Goal: Task Accomplishment & Management: Complete application form

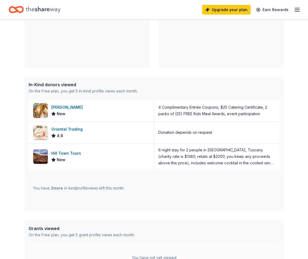
scroll to position [164, 0]
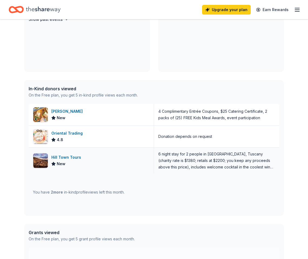
click at [102, 164] on div "Hill Town Tours New" at bounding box center [91, 160] width 125 height 26
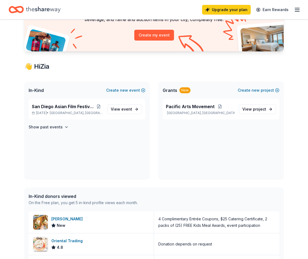
scroll to position [48, 0]
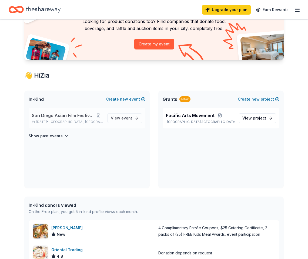
click at [98, 120] on p "[DATE] • [GEOGRAPHIC_DATA], [GEOGRAPHIC_DATA]" at bounding box center [67, 122] width 71 height 4
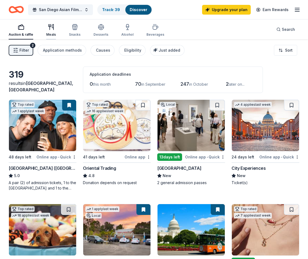
click at [54, 30] on div "button" at bounding box center [51, 27] width 10 height 6
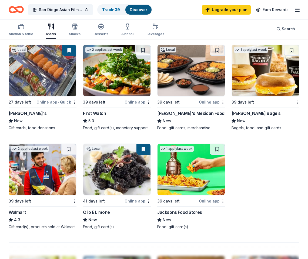
scroll to position [360, 0]
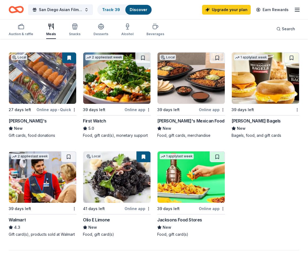
click at [177, 83] on img at bounding box center [190, 77] width 67 height 51
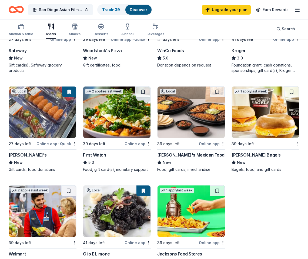
scroll to position [314, 0]
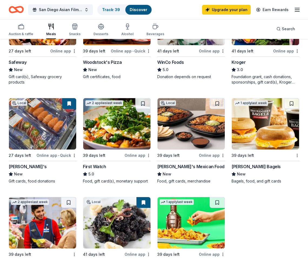
click at [173, 62] on div "WinCo Foods" at bounding box center [170, 62] width 27 height 6
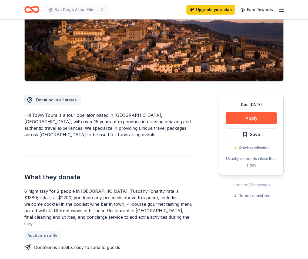
scroll to position [83, 0]
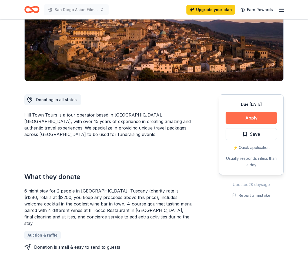
click at [247, 114] on button "Apply" at bounding box center [251, 118] width 51 height 12
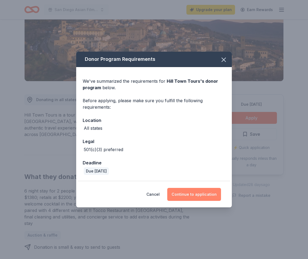
click at [197, 195] on button "Continue to application" at bounding box center [194, 194] width 54 height 13
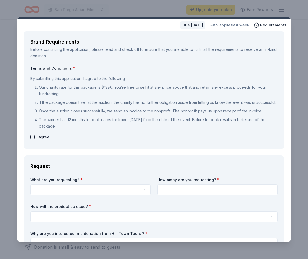
scroll to position [0, 0]
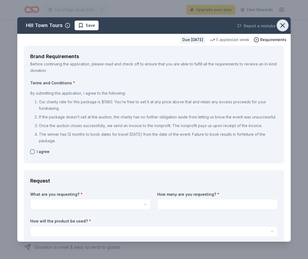
click at [284, 23] on icon "button" at bounding box center [283, 25] width 4 height 4
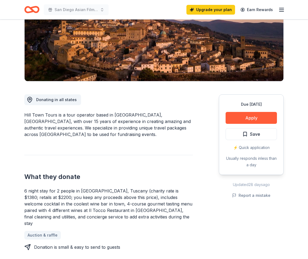
click at [31, 12] on icon "Home" at bounding box center [29, 9] width 8 height 5
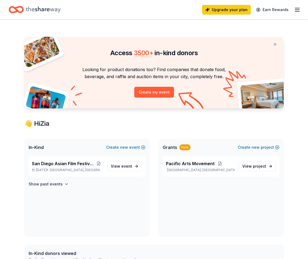
click at [32, 10] on icon "Home" at bounding box center [43, 9] width 35 height 11
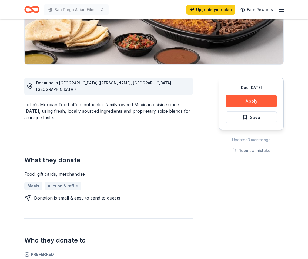
scroll to position [99, 0]
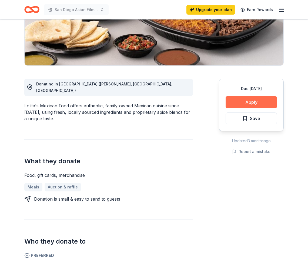
click at [247, 100] on button "Apply" at bounding box center [251, 102] width 51 height 12
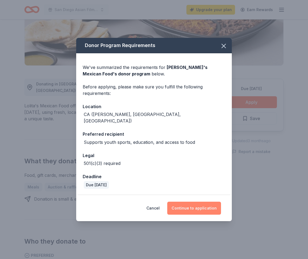
click at [189, 206] on button "Continue to application" at bounding box center [194, 207] width 54 height 13
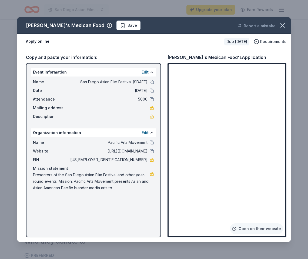
click at [144, 12] on div "Lolita's Mexican Food Save Report a mistake Apply online Due in 39 days Require…" at bounding box center [154, 129] width 308 height 259
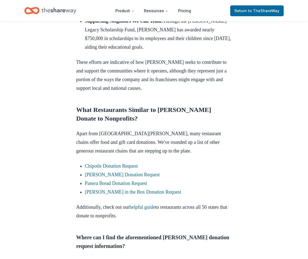
scroll to position [756, 0]
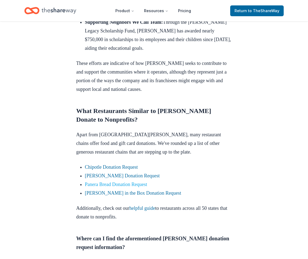
click at [127, 184] on link "Panera Bread Donation Request" at bounding box center [116, 183] width 62 height 5
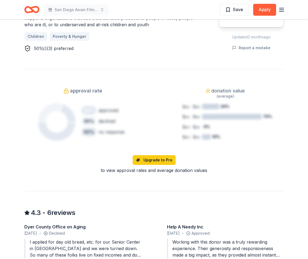
scroll to position [339, 0]
